Goal: Task Accomplishment & Management: Manage account settings

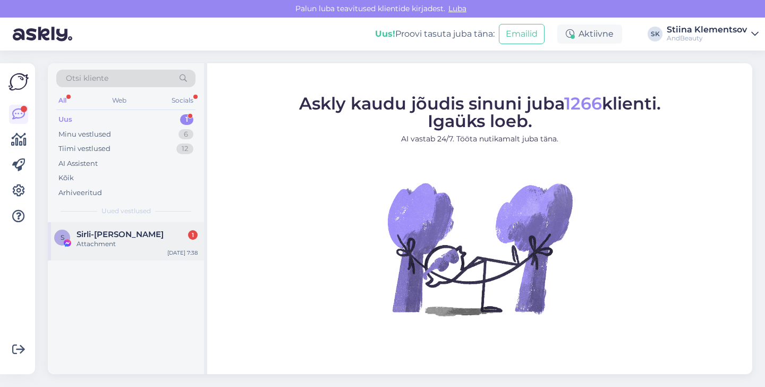
click at [146, 249] on div "S Sirli-[PERSON_NAME] 1 Attachment [DATE] 7:38" at bounding box center [126, 241] width 156 height 38
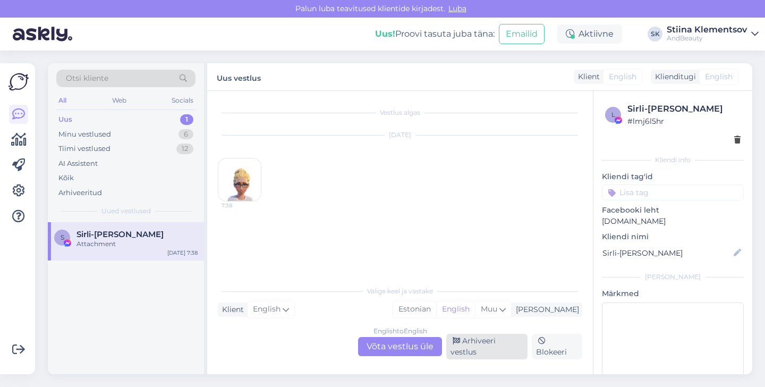
click at [487, 350] on div "Arhiveeri vestlus" at bounding box center [486, 346] width 81 height 25
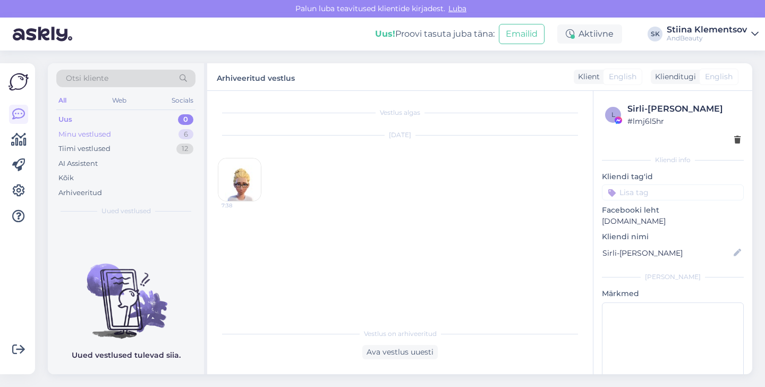
click at [158, 141] on div "Uus 0 Minu vestlused 6 Tiimi vestlused 12 AI Assistent Kõik Arhiveeritud" at bounding box center [125, 156] width 139 height 88
click at [152, 136] on div "Minu vestlused 6" at bounding box center [125, 134] width 139 height 15
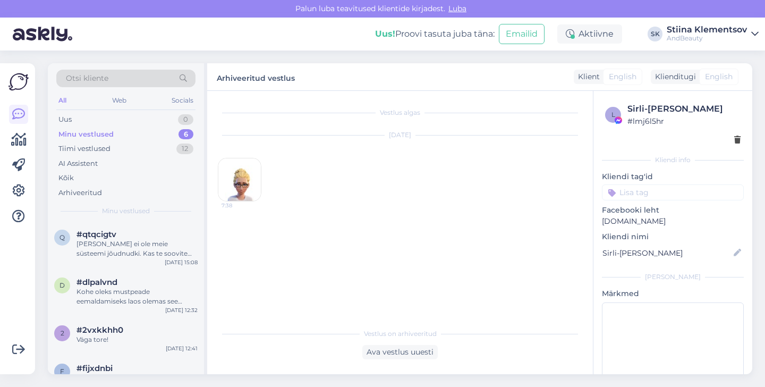
drag, startPoint x: 140, startPoint y: 234, endPoint x: 214, endPoint y: 243, distance: 74.4
click at [140, 234] on div "#qtqcigtv" at bounding box center [136, 234] width 121 height 10
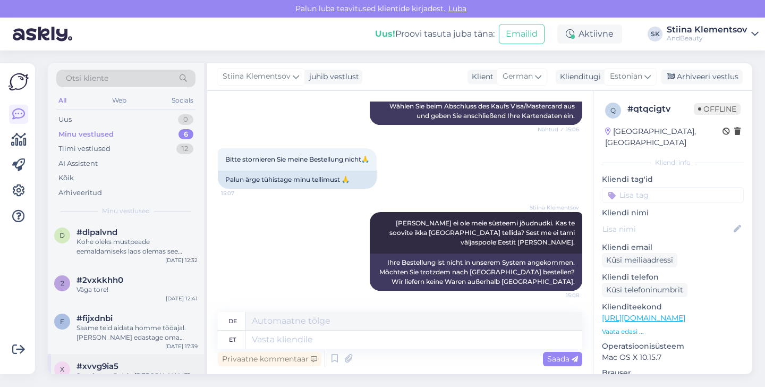
scroll to position [125, 0]
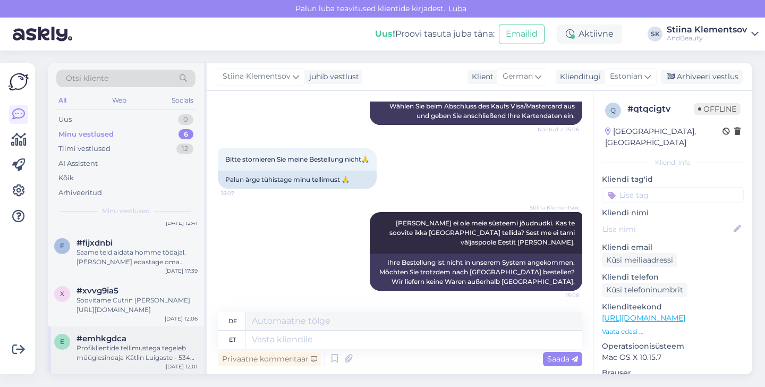
click at [113, 347] on div "Profiklientide tellimustega tegeleb müügiesindaja Kätlin Luigaste - 5342 2130 -…" at bounding box center [136, 352] width 121 height 19
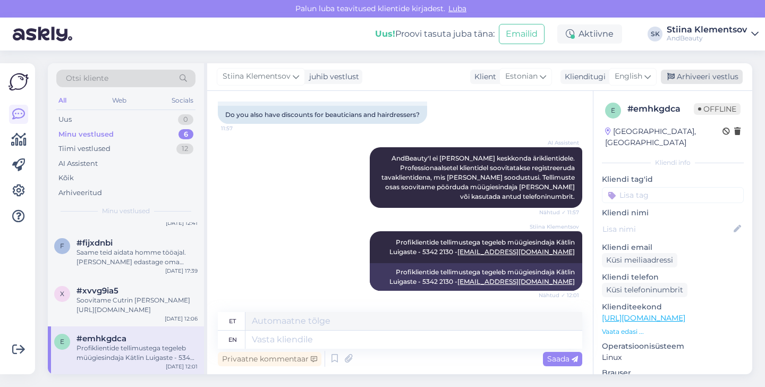
click at [701, 72] on div "Arhiveeri vestlus" at bounding box center [702, 77] width 82 height 14
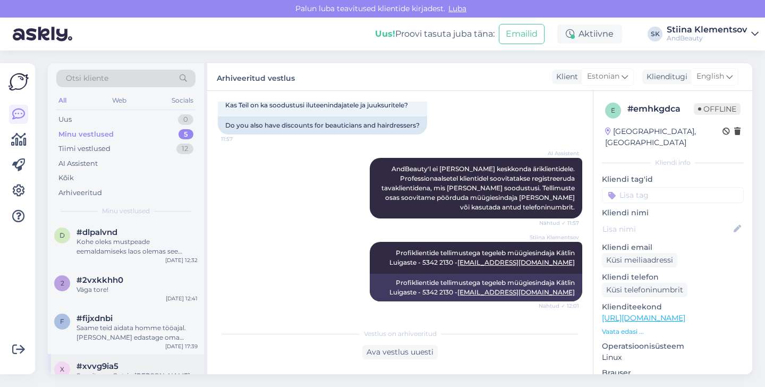
scroll to position [78, 0]
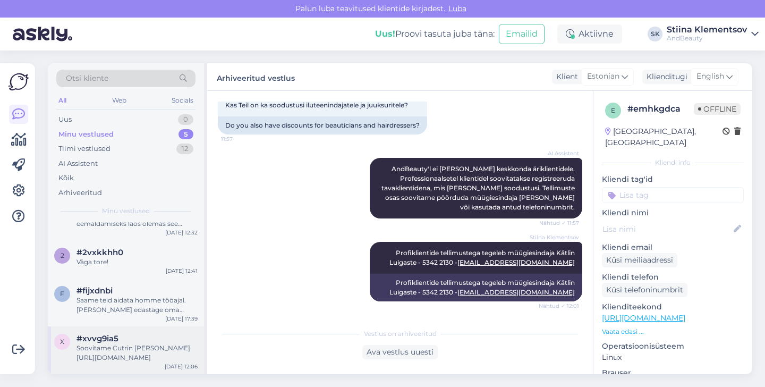
drag, startPoint x: 125, startPoint y: 340, endPoint x: 138, endPoint y: 339, distance: 12.3
click at [125, 340] on div "#xvvg9ia5" at bounding box center [136, 339] width 121 height 10
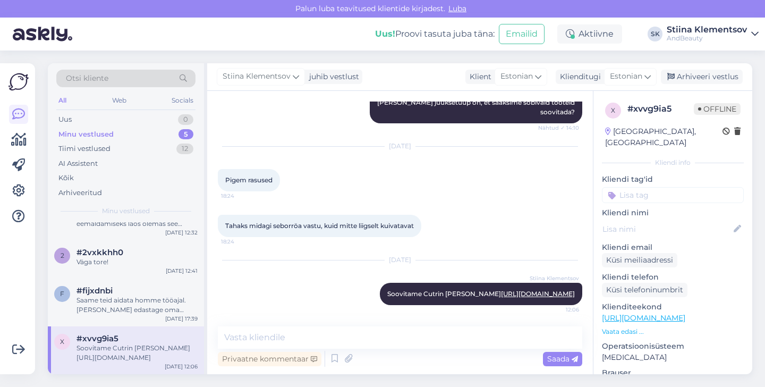
scroll to position [156, 0]
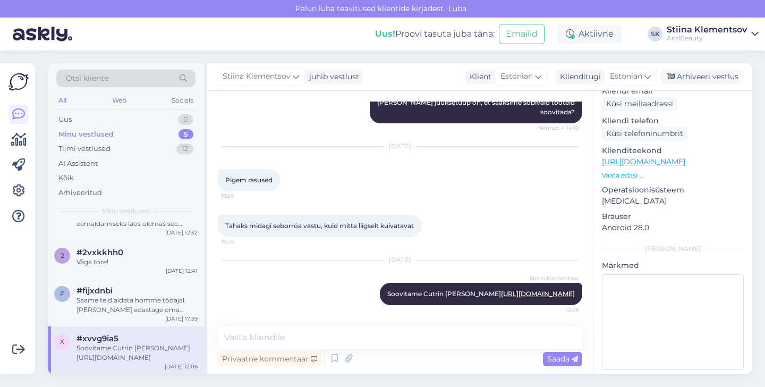
drag, startPoint x: 692, startPoint y: 76, endPoint x: 500, endPoint y: 124, distance: 197.1
click at [692, 76] on div "Arhiveeri vestlus" at bounding box center [702, 77] width 82 height 14
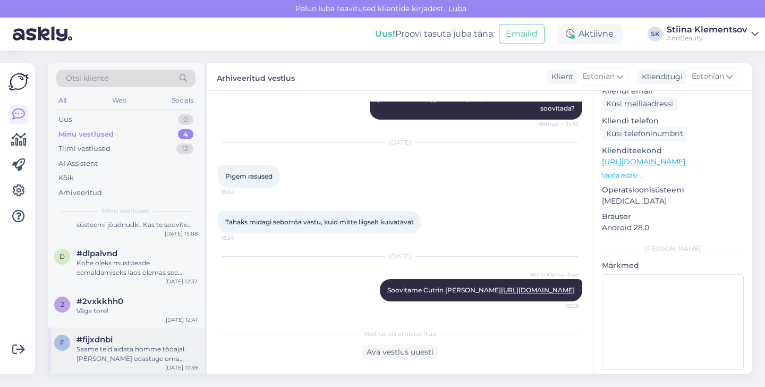
scroll to position [30, 0]
click at [126, 347] on div "Saame teid aidata homme tööajal. [PERSON_NAME] edastage oma meiliaadress, mille…" at bounding box center [136, 352] width 121 height 19
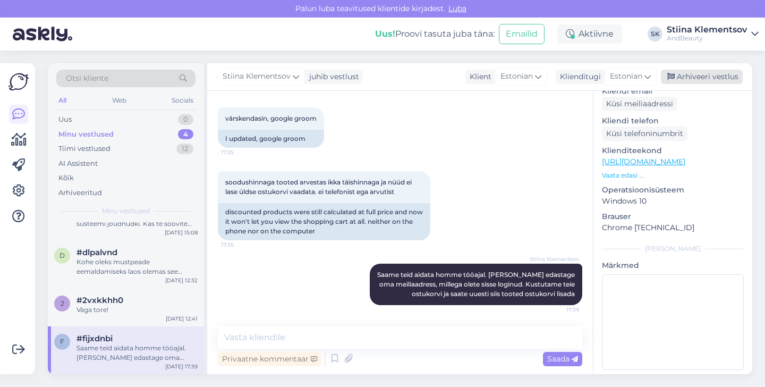
click at [695, 76] on div "Arhiveeri vestlus" at bounding box center [702, 77] width 82 height 14
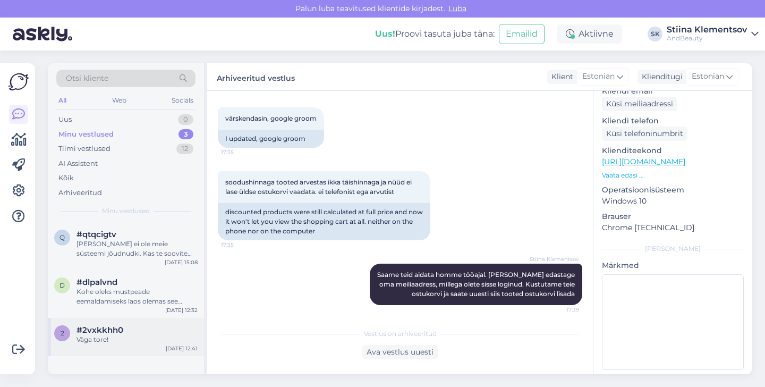
drag, startPoint x: 124, startPoint y: 331, endPoint x: 182, endPoint y: 326, distance: 58.1
click at [124, 331] on div "#2vxkkhh0" at bounding box center [136, 330] width 121 height 10
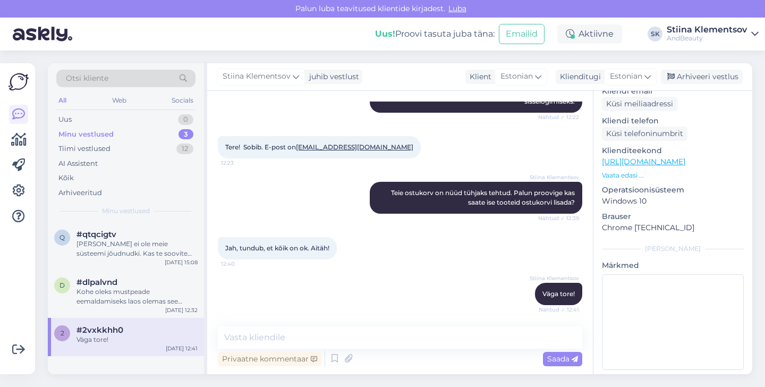
drag, startPoint x: 713, startPoint y: 74, endPoint x: 686, endPoint y: 88, distance: 30.4
click at [713, 75] on div "Arhiveeri vestlus" at bounding box center [702, 77] width 82 height 14
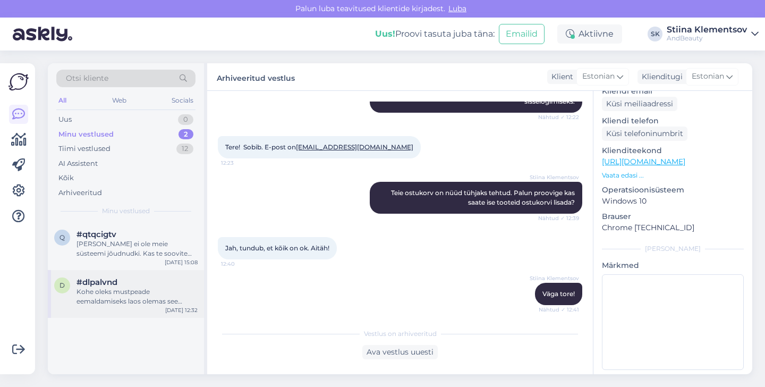
click at [179, 299] on div "Kohe oleks mustpeade eemaldamiseks laos olemas see toode - [URL][DOMAIN_NAME]" at bounding box center [136, 296] width 121 height 19
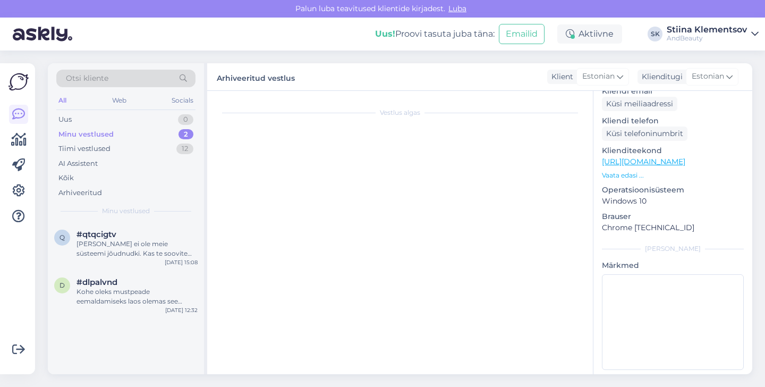
scroll to position [169, 0]
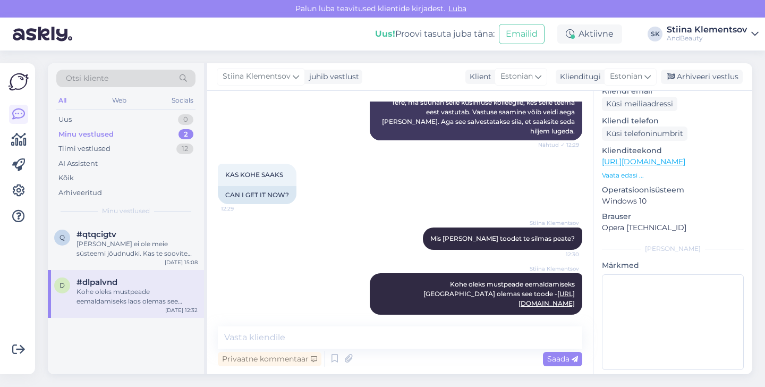
drag, startPoint x: 693, startPoint y: 79, endPoint x: 492, endPoint y: 126, distance: 206.3
click at [693, 79] on div "Arhiveeri vestlus" at bounding box center [702, 77] width 82 height 14
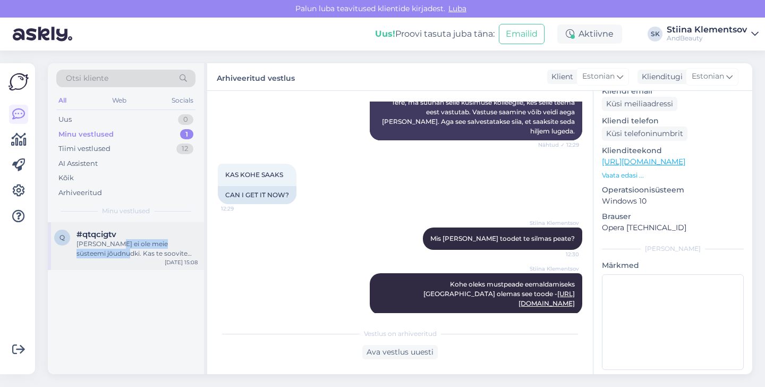
drag, startPoint x: 101, startPoint y: 249, endPoint x: 128, endPoint y: 244, distance: 27.5
click at [110, 247] on div "[PERSON_NAME] ei ole meie süsteemi jõudnudki. Kas te soovite ikka [GEOGRAPHIC_D…" at bounding box center [136, 248] width 121 height 19
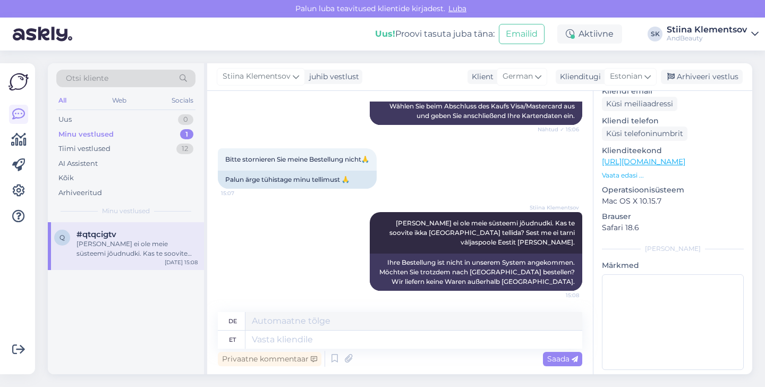
drag, startPoint x: 129, startPoint y: 236, endPoint x: 193, endPoint y: 237, distance: 63.7
click at [130, 237] on div "#qtqcigtv" at bounding box center [136, 234] width 121 height 10
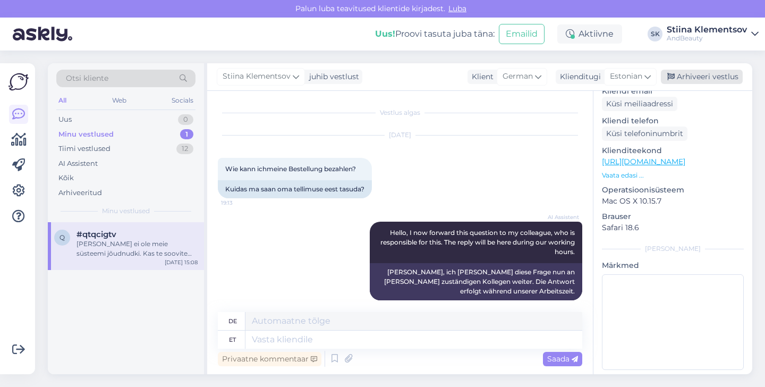
click at [704, 80] on div "Arhiveeri vestlus" at bounding box center [702, 77] width 82 height 14
